Goal: Task Accomplishment & Management: Complete application form

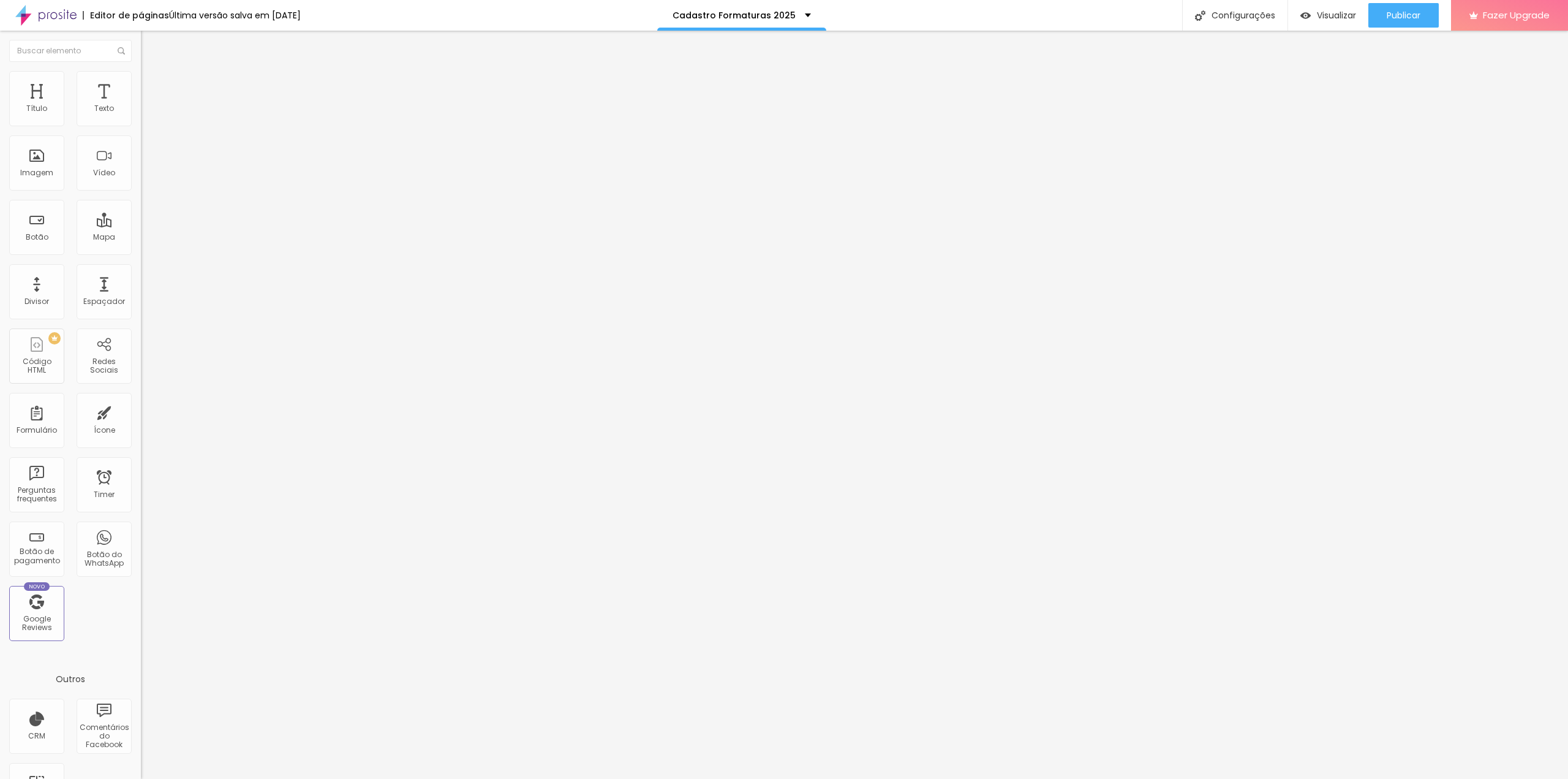
click at [141, 118] on div "Formulário Cadastro de alunos para formaturas" at bounding box center [211, 114] width 141 height 37
click at [141, 124] on img at bounding box center [145, 127] width 7 height 7
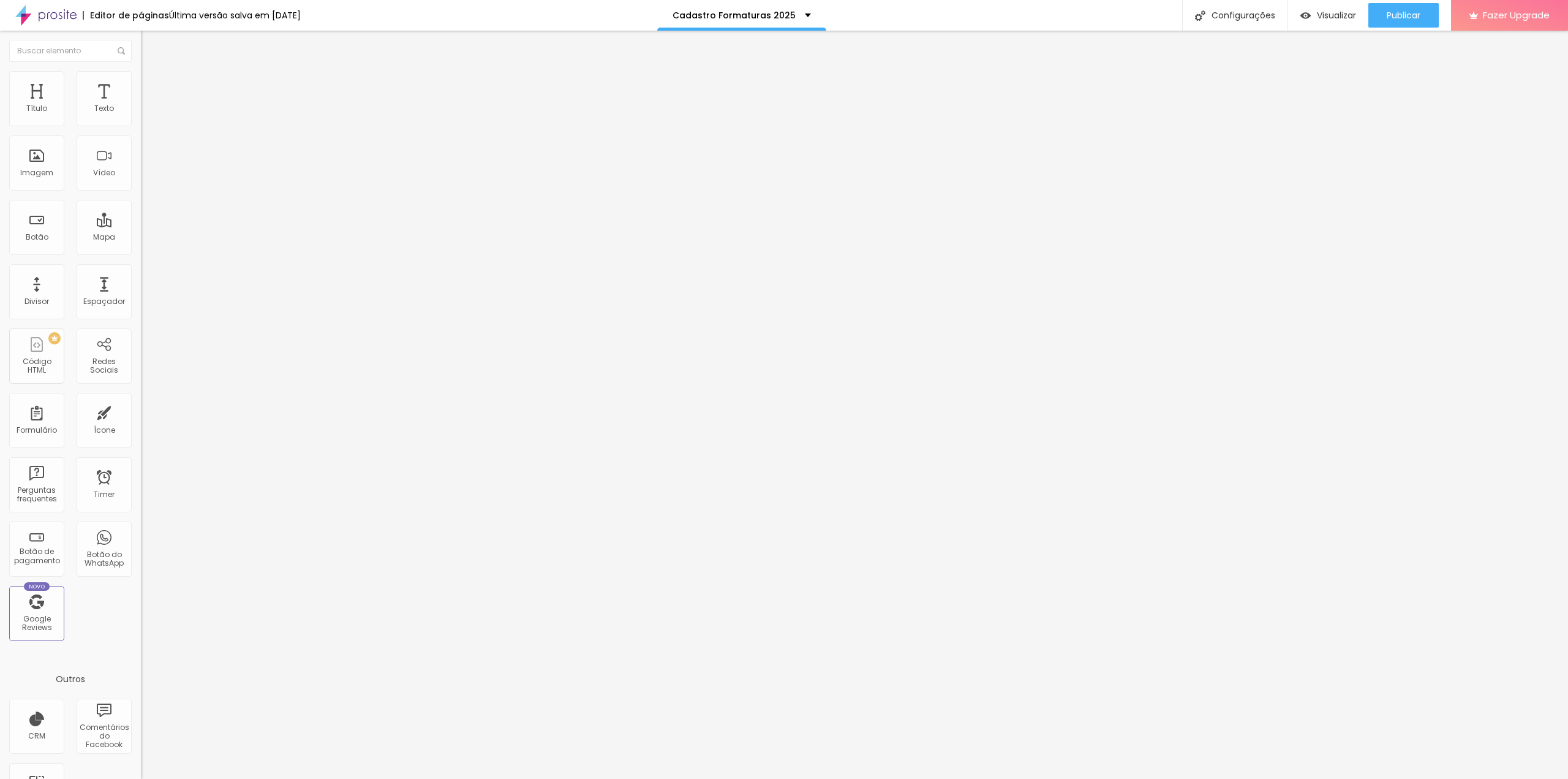
scroll to position [1078, 0]
drag, startPoint x: 714, startPoint y: 375, endPoint x: 538, endPoint y: 377, distance: 176.0
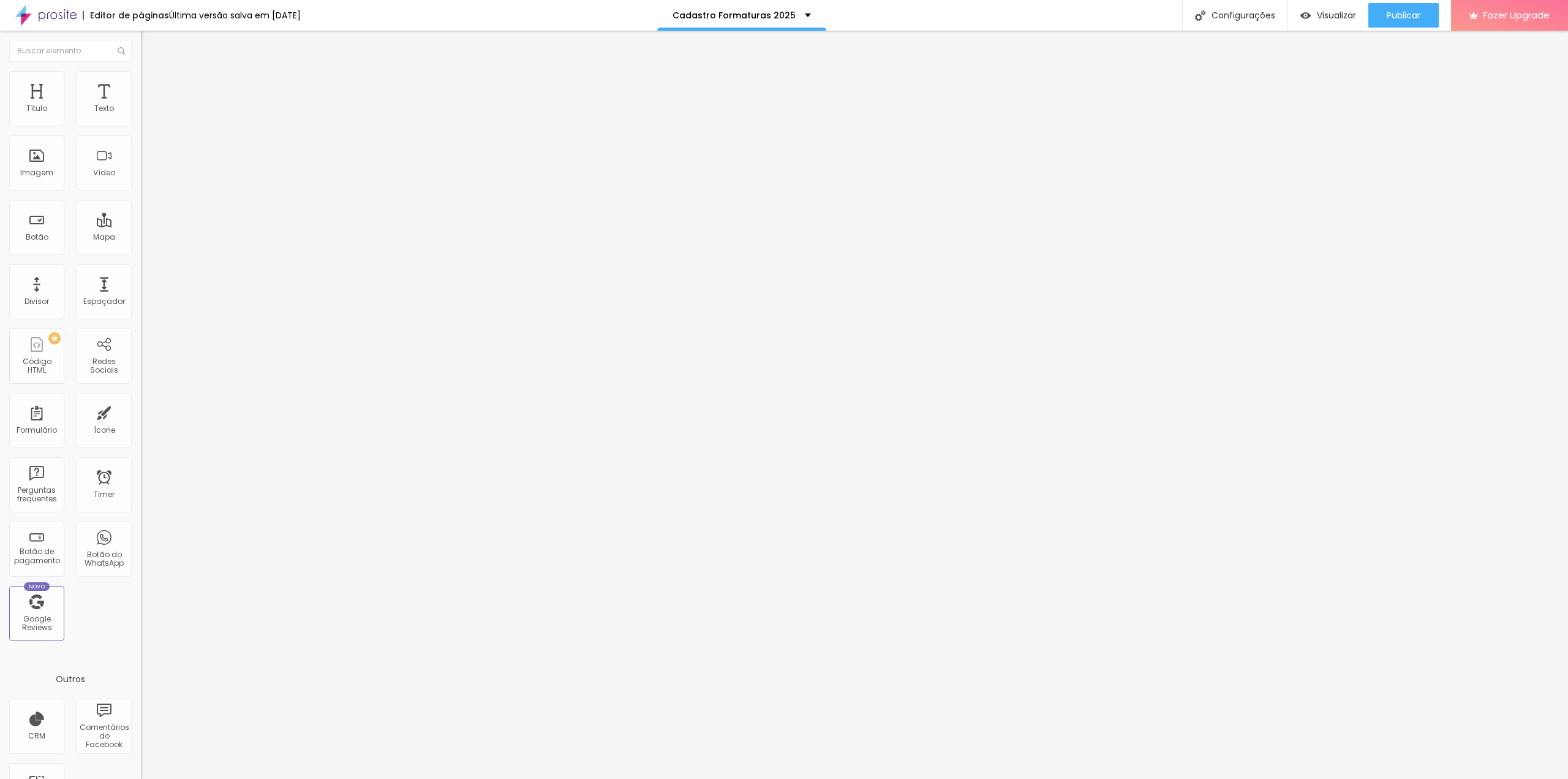
radio input "true"
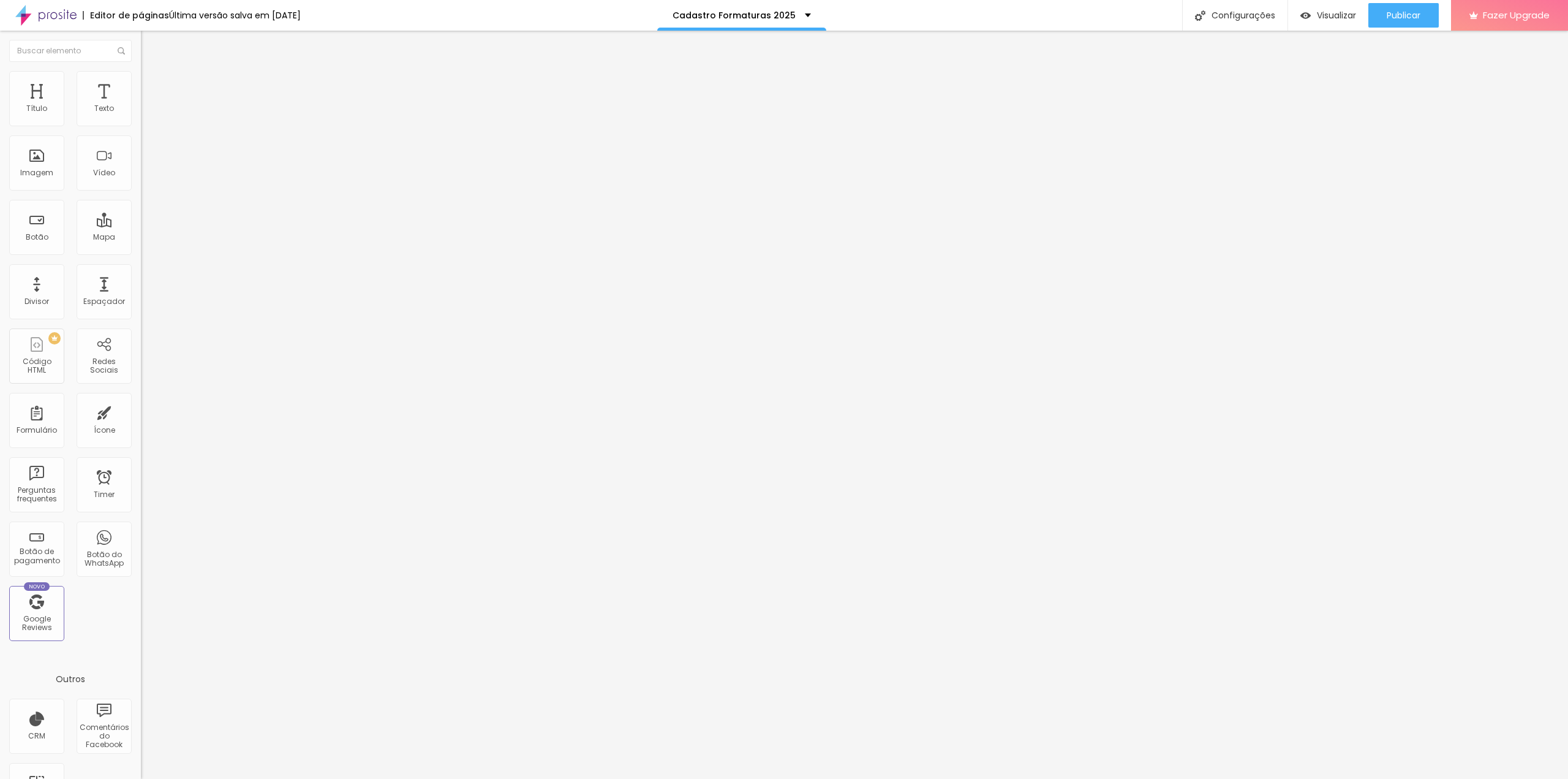
type textarea "Obrigado, sua resposta foi registrada com sucesso."
